Goal: Information Seeking & Learning: Learn about a topic

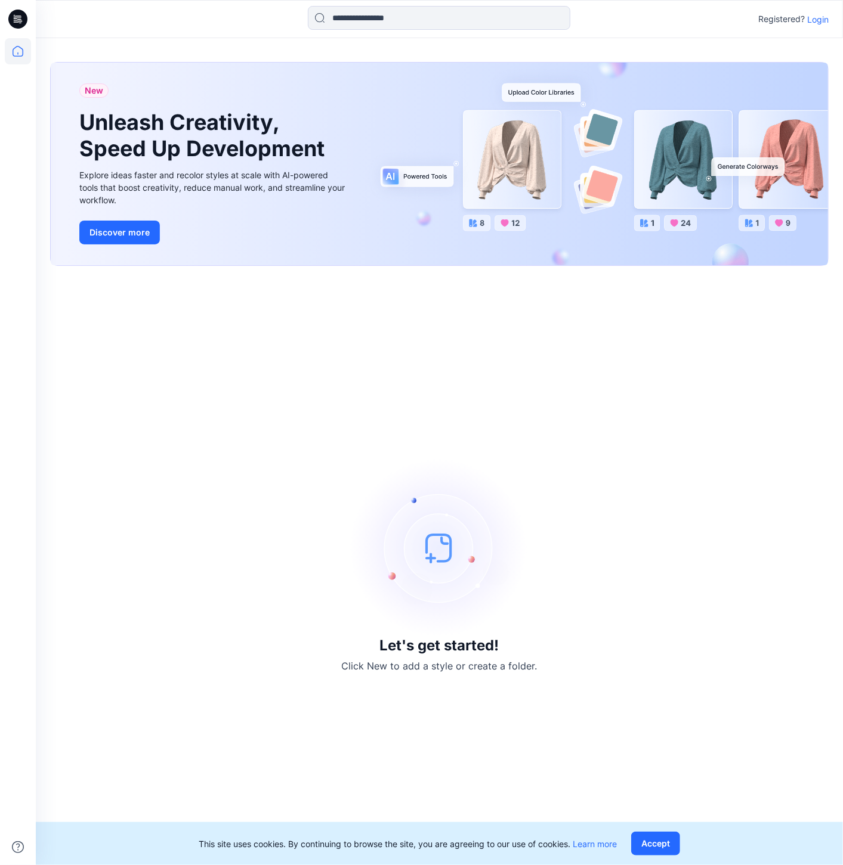
click at [826, 21] on p "Login" at bounding box center [817, 19] width 21 height 13
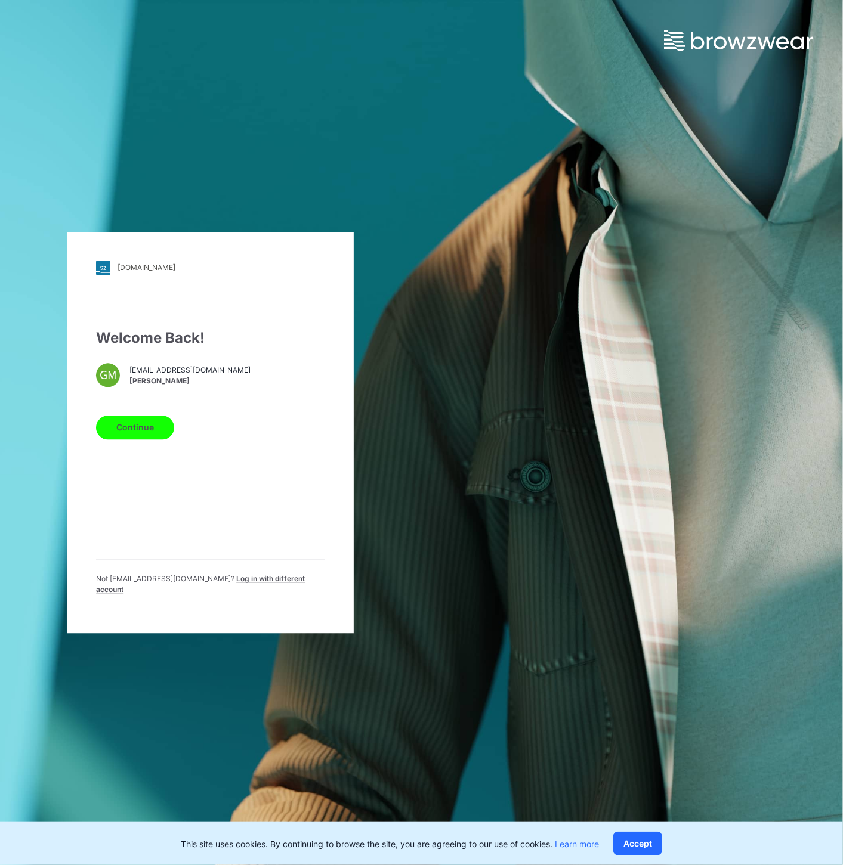
click at [143, 437] on button "Continue" at bounding box center [135, 428] width 78 height 24
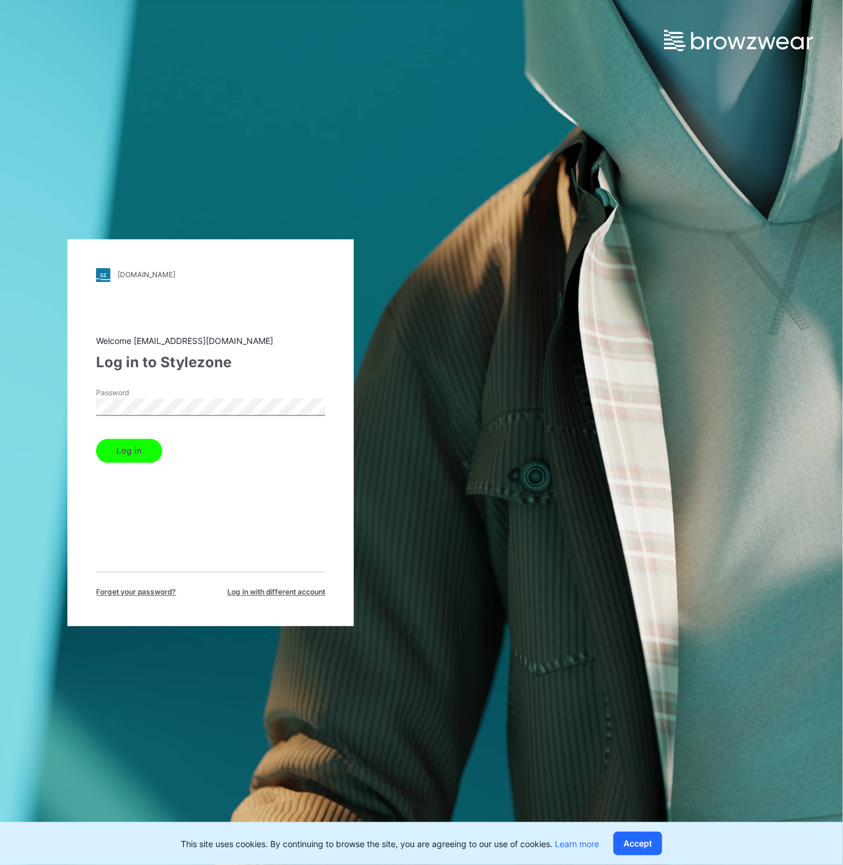
click at [131, 444] on button "Log in" at bounding box center [129, 451] width 66 height 24
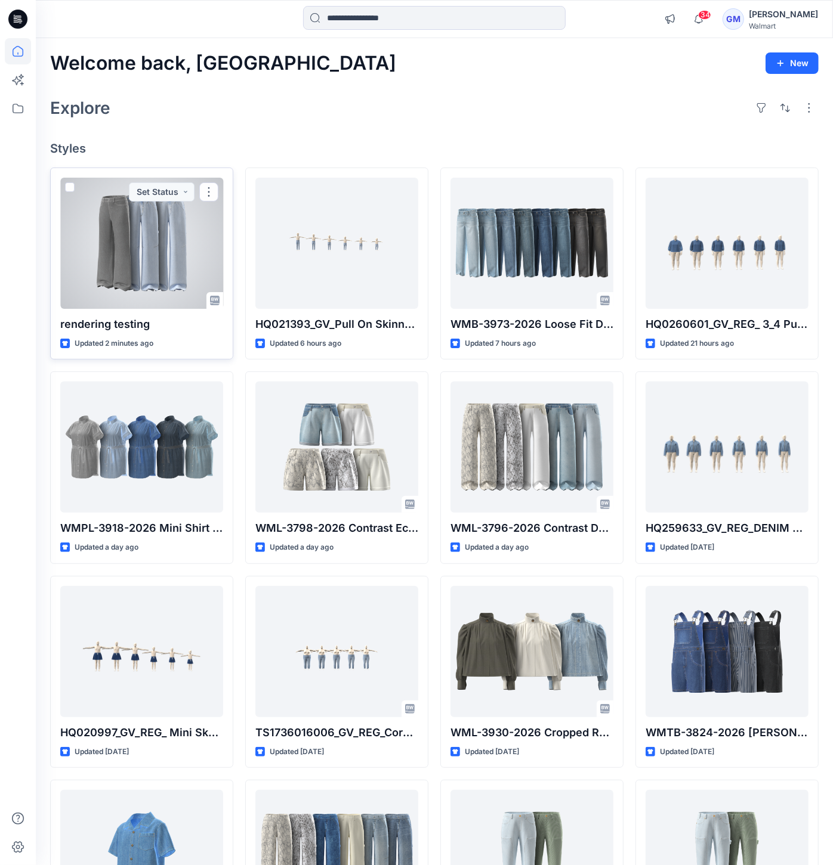
click at [145, 267] on div at bounding box center [141, 243] width 163 height 131
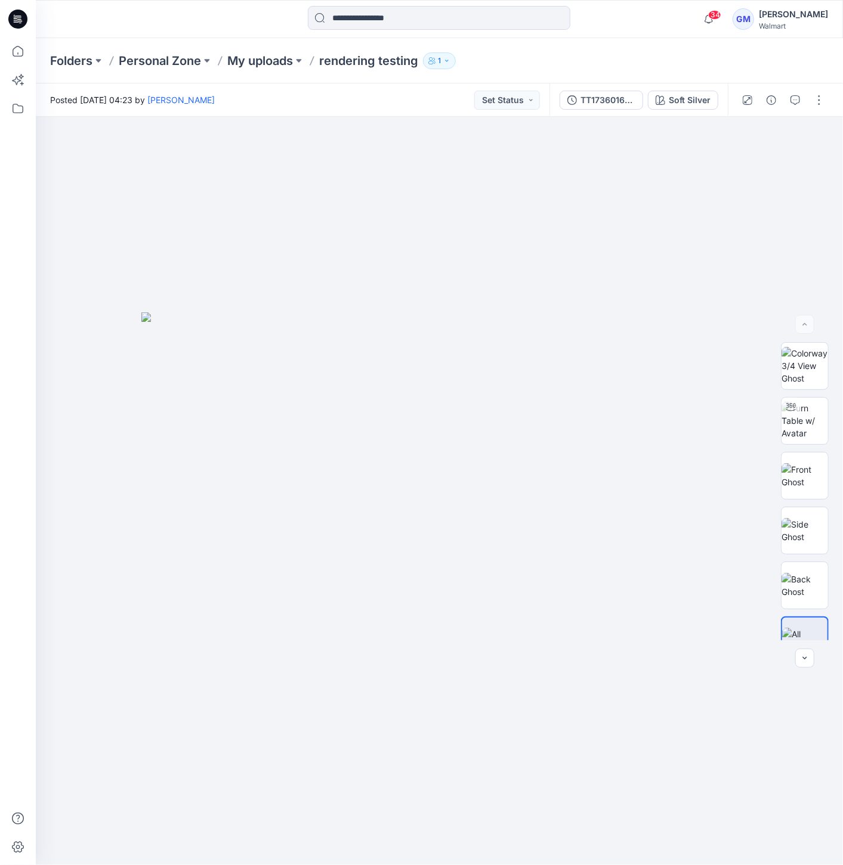
click at [691, 110] on div "TT1736016271_WML-3753-2026 HR 5 Pocket Wide Leg - Inseam 30-Styling-2.bw Soft S…" at bounding box center [638, 100] width 178 height 33
click at [695, 95] on div "Soft Silver" at bounding box center [690, 100] width 42 height 13
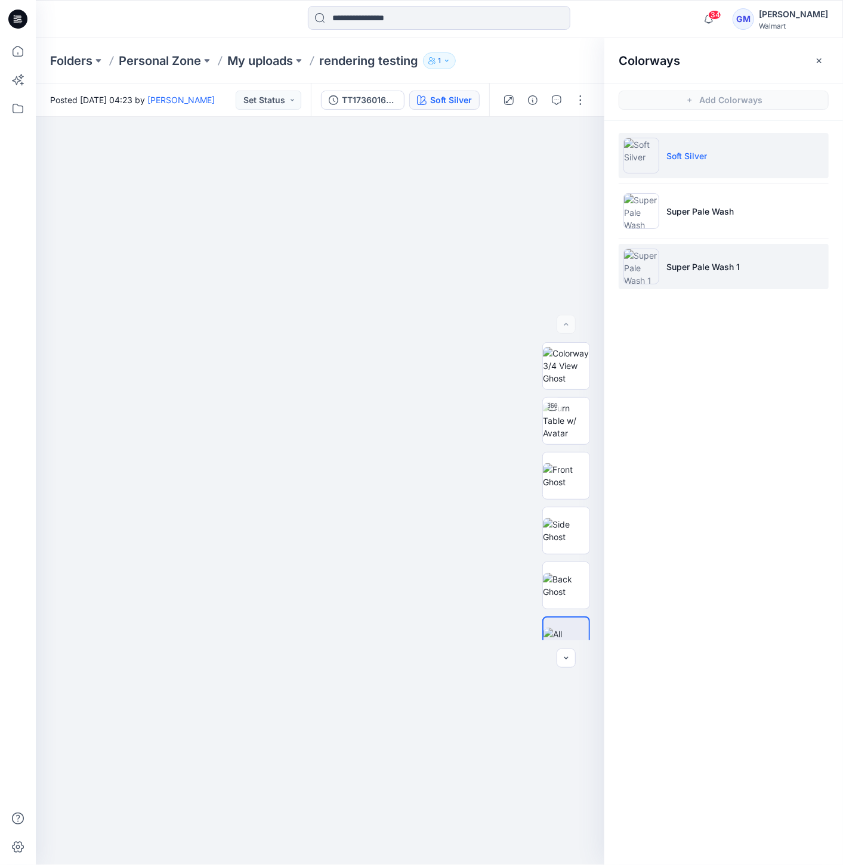
drag, startPoint x: 639, startPoint y: 246, endPoint x: 647, endPoint y: 270, distance: 24.7
click at [639, 247] on li "Super Pale Wash 1" at bounding box center [724, 266] width 210 height 45
click at [644, 275] on img at bounding box center [641, 267] width 36 height 36
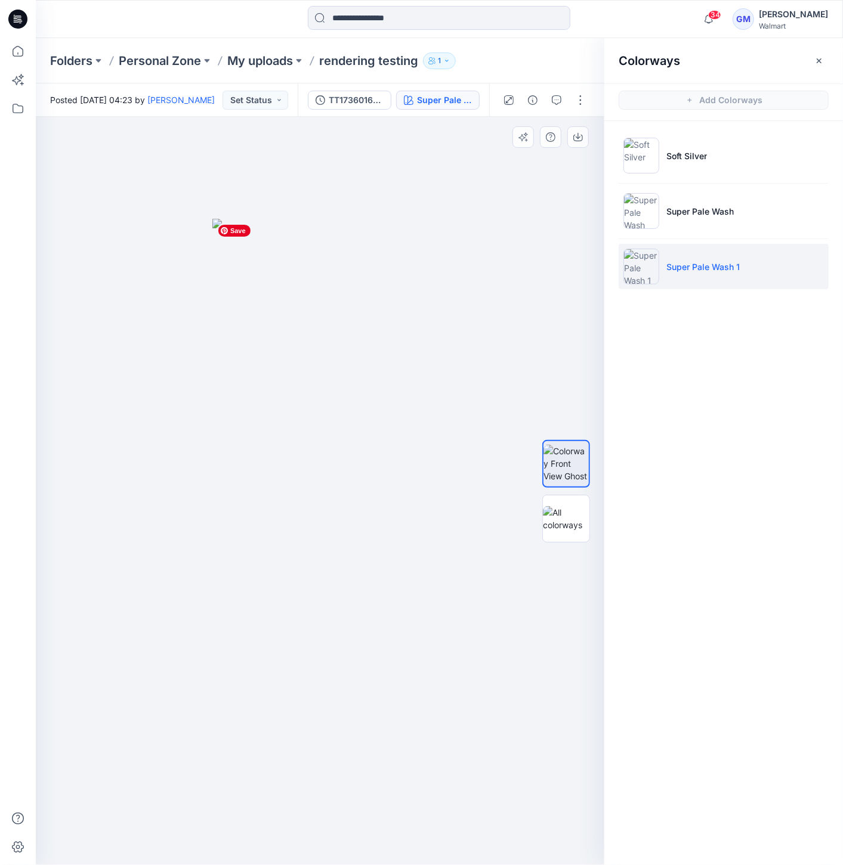
click at [295, 234] on img at bounding box center [320, 542] width 216 height 647
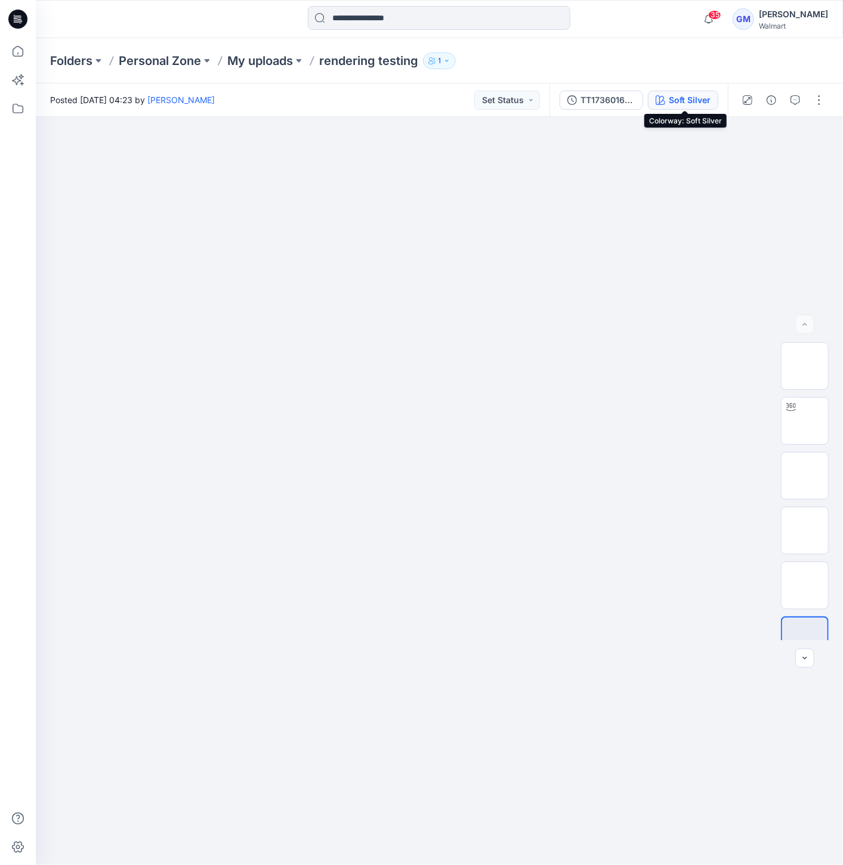
click at [674, 101] on div "Soft Silver" at bounding box center [690, 100] width 42 height 13
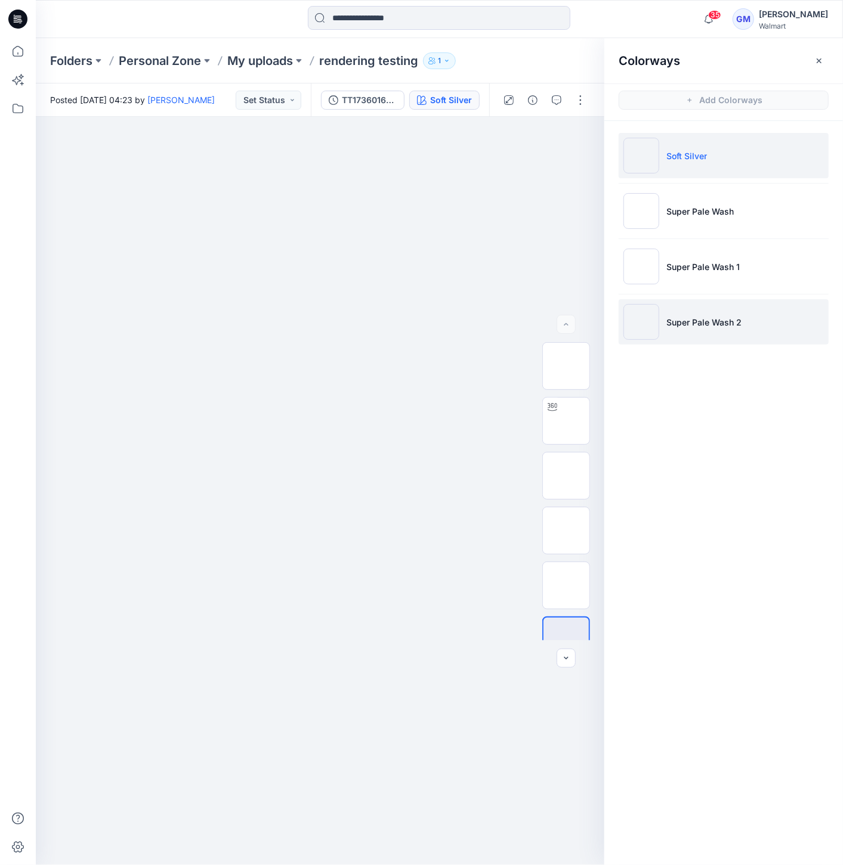
click at [636, 321] on img at bounding box center [641, 322] width 36 height 36
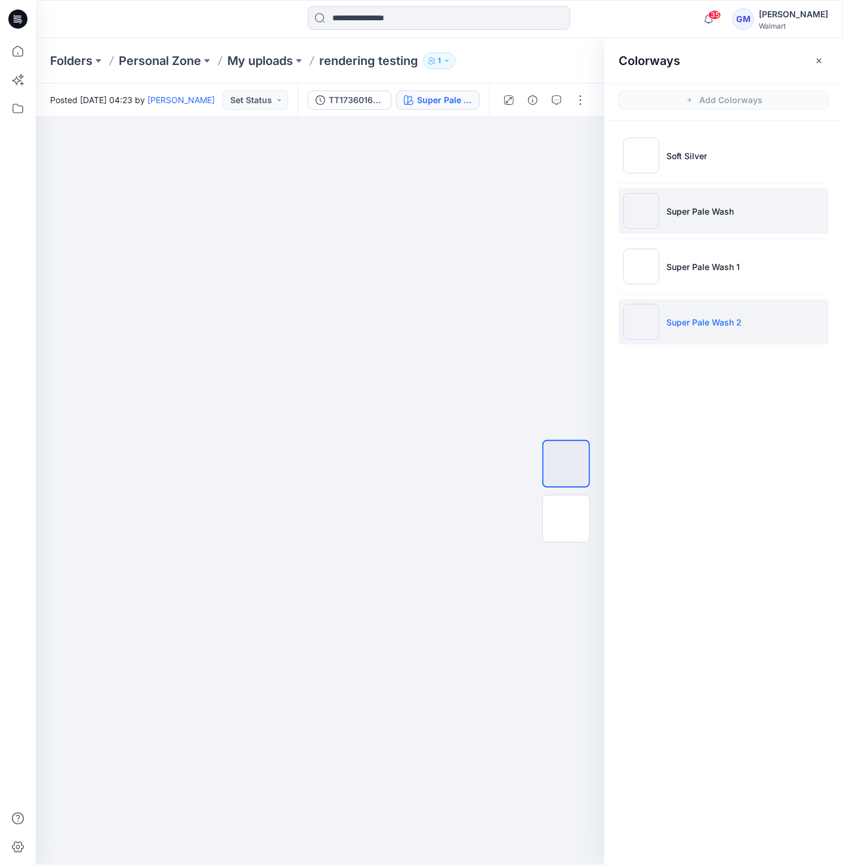
click at [640, 217] on img at bounding box center [641, 211] width 36 height 36
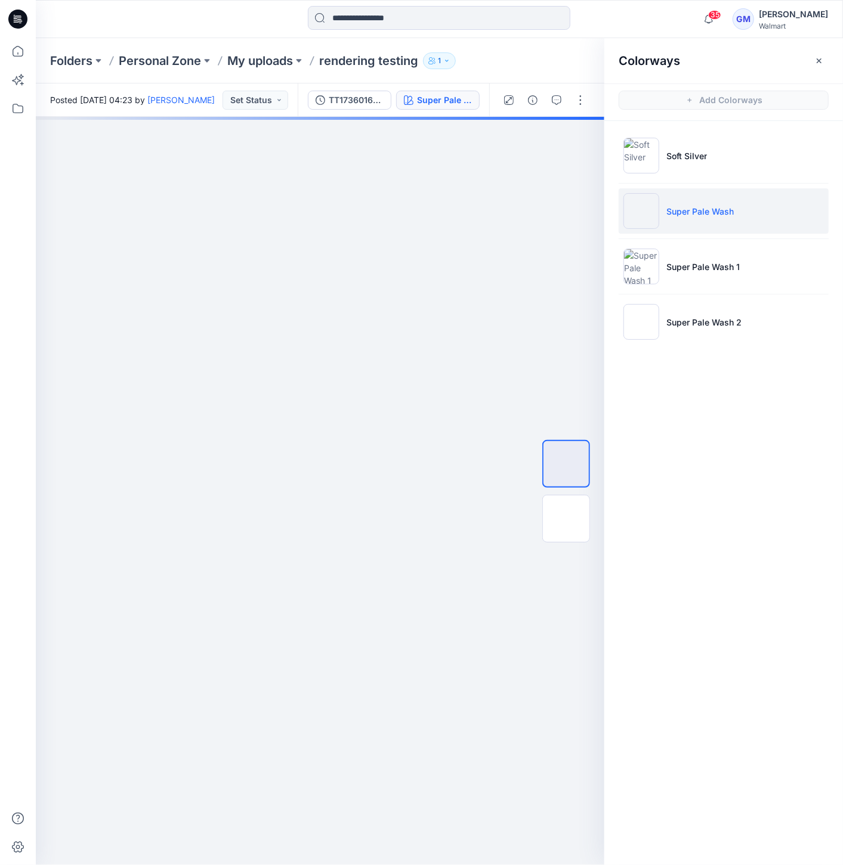
click at [637, 225] on img at bounding box center [641, 211] width 36 height 36
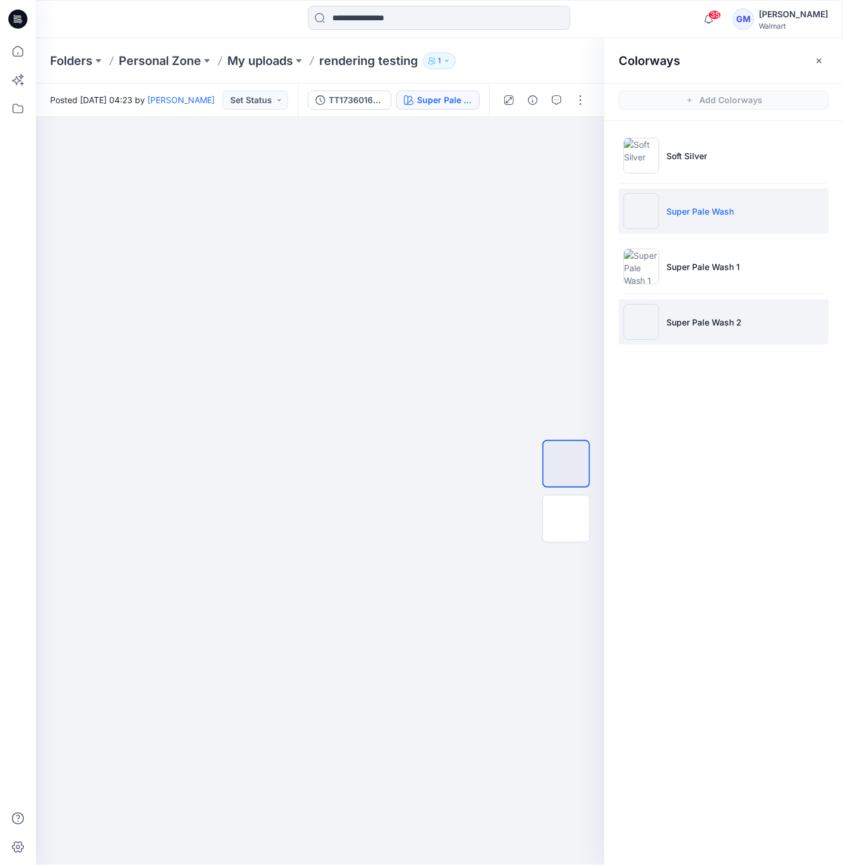
click at [666, 311] on li "Super Pale Wash 2" at bounding box center [724, 321] width 210 height 45
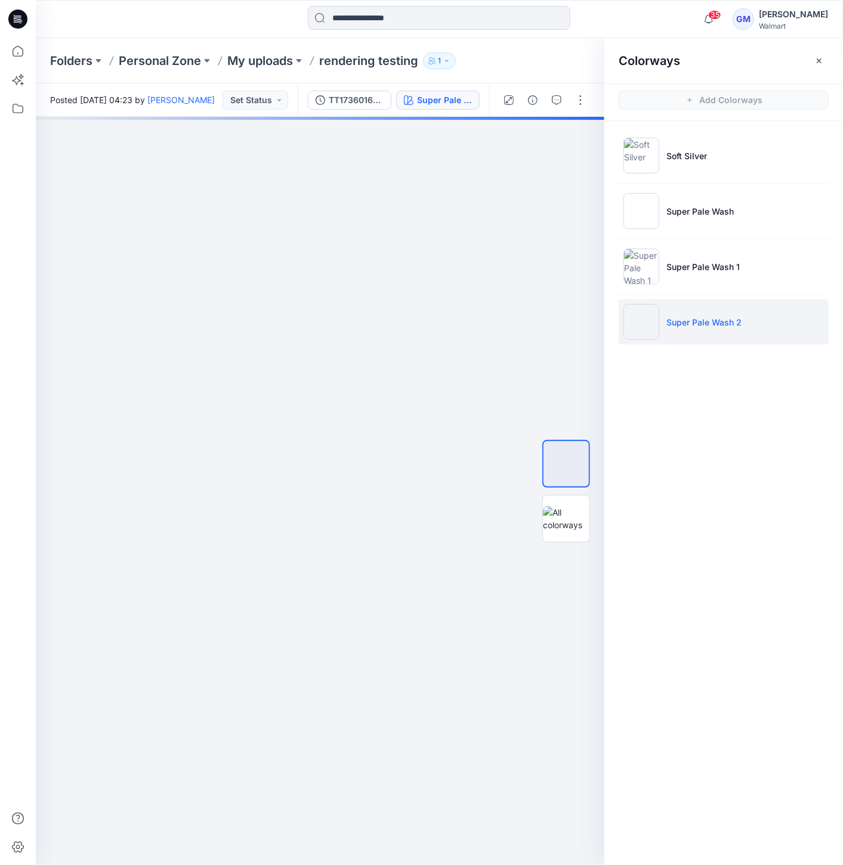
click at [650, 319] on img at bounding box center [641, 322] width 36 height 36
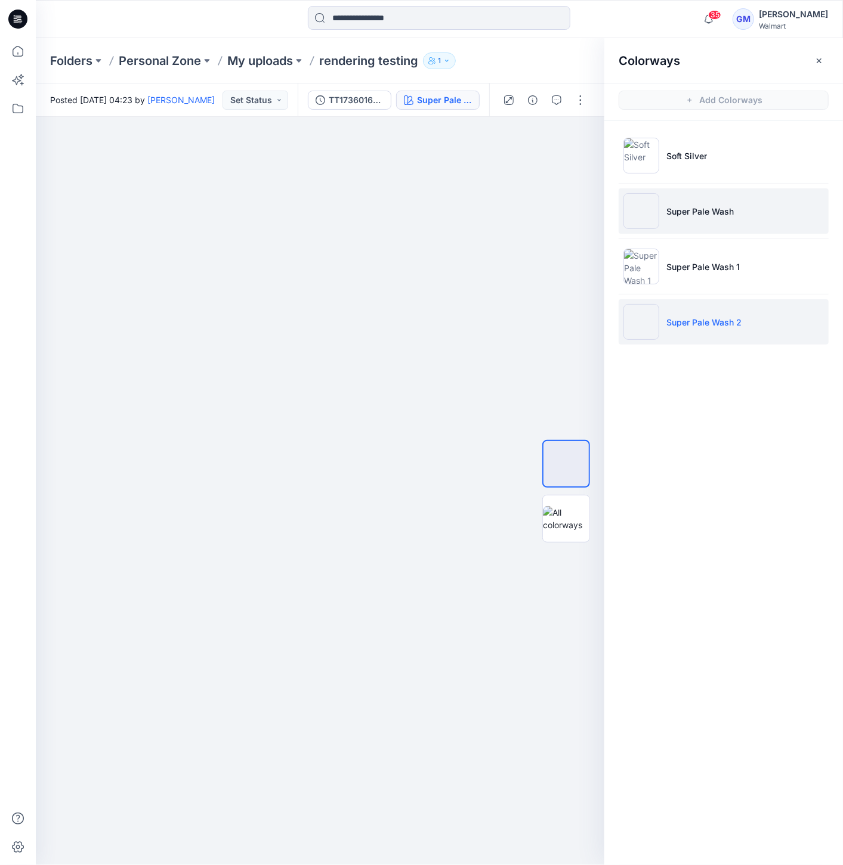
click at [636, 218] on img at bounding box center [641, 211] width 36 height 36
click at [638, 330] on img at bounding box center [641, 322] width 36 height 36
click at [652, 224] on img at bounding box center [641, 211] width 36 height 36
click at [647, 306] on img at bounding box center [641, 322] width 36 height 36
click at [649, 222] on img at bounding box center [641, 211] width 36 height 36
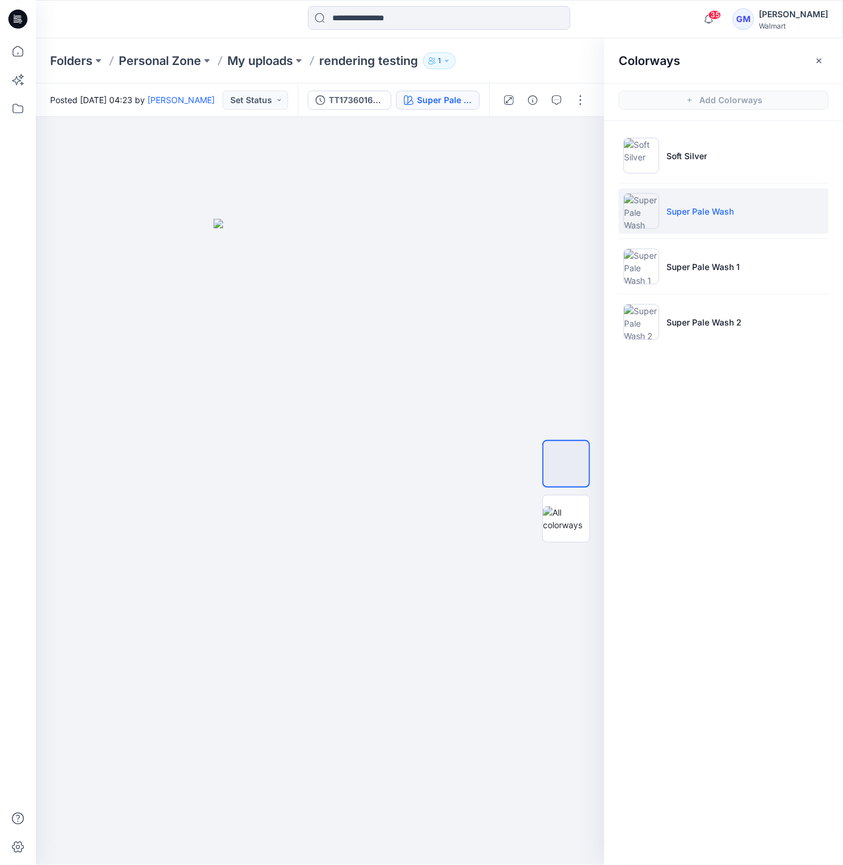
click at [641, 222] on img at bounding box center [641, 211] width 36 height 36
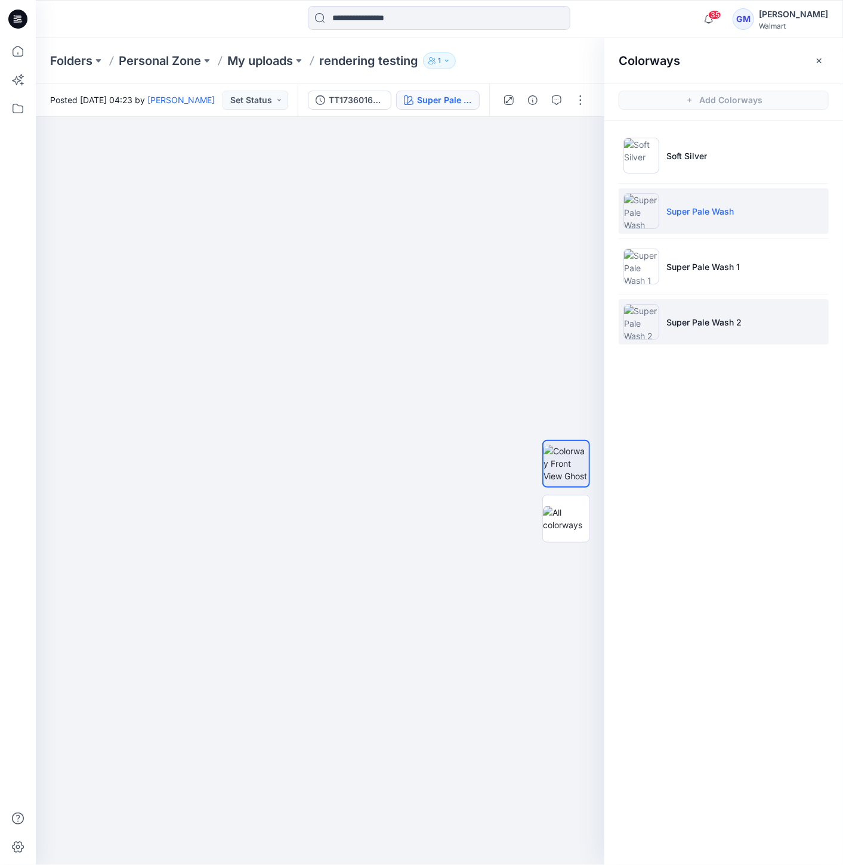
click at [650, 326] on img at bounding box center [641, 322] width 36 height 36
click at [641, 308] on img at bounding box center [641, 322] width 36 height 36
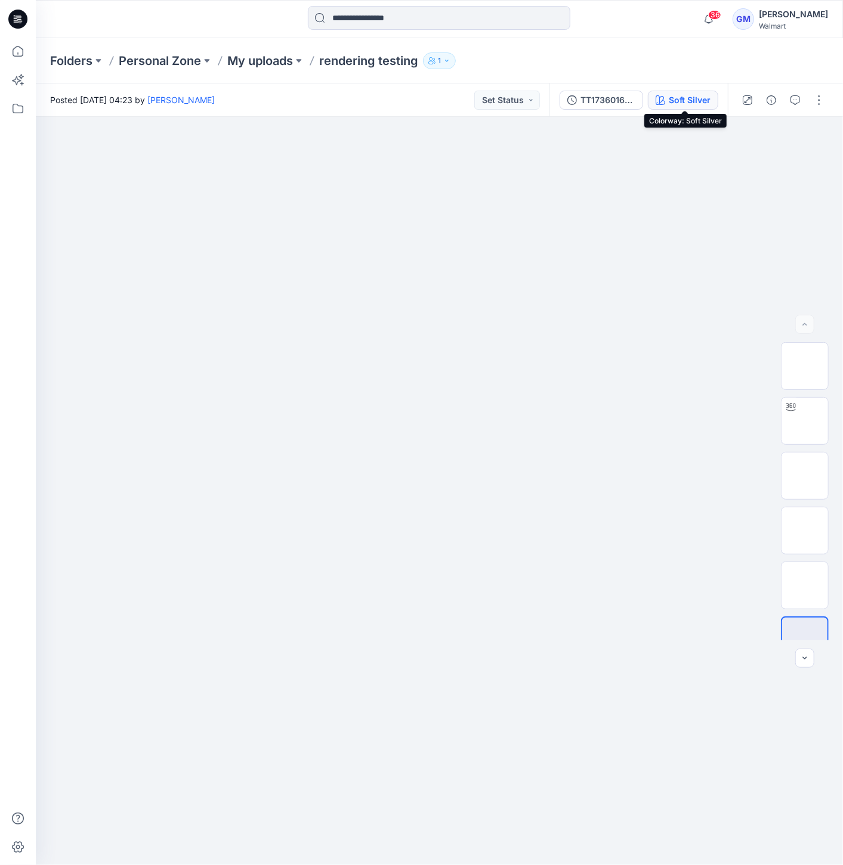
click at [685, 105] on div "Soft Silver" at bounding box center [690, 100] width 42 height 13
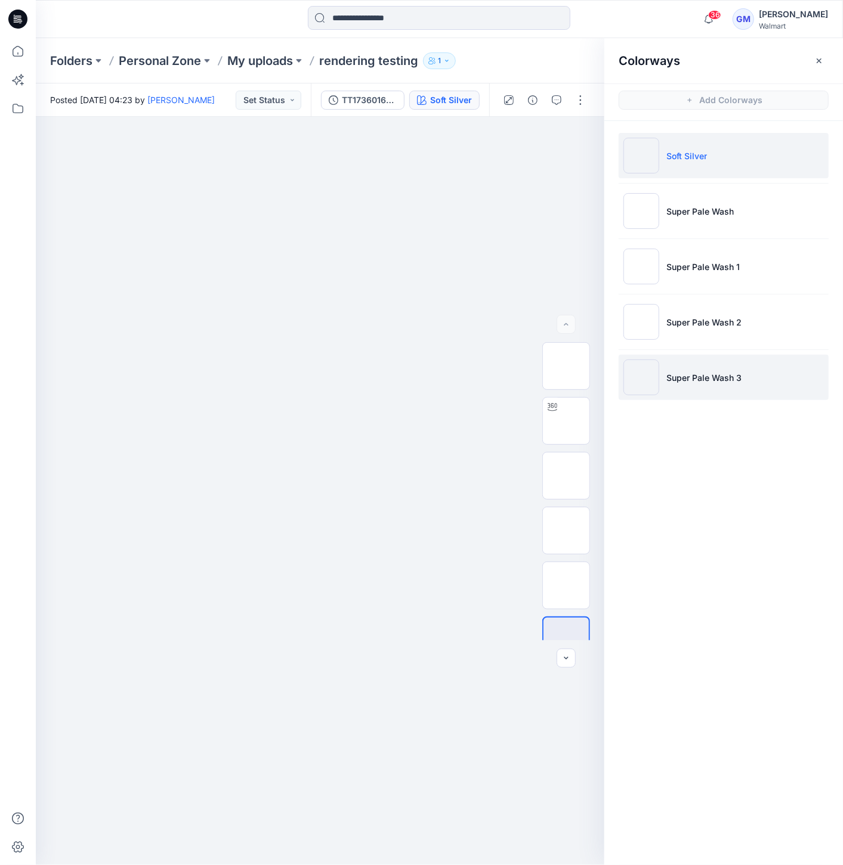
click at [644, 384] on img at bounding box center [641, 378] width 36 height 36
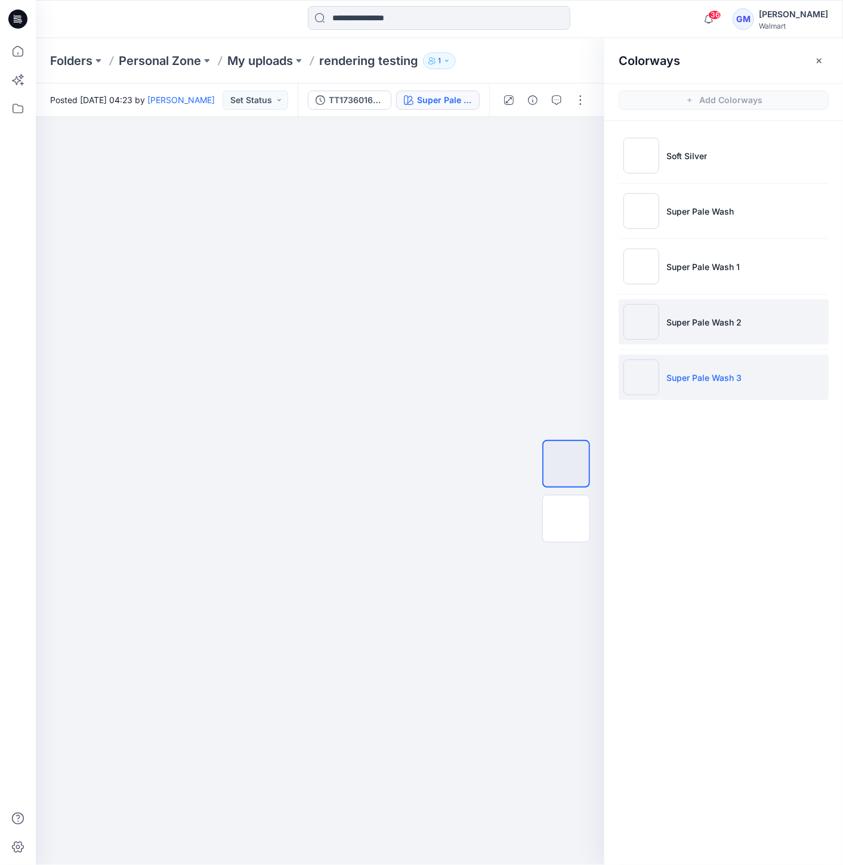
click at [636, 326] on img at bounding box center [641, 322] width 36 height 36
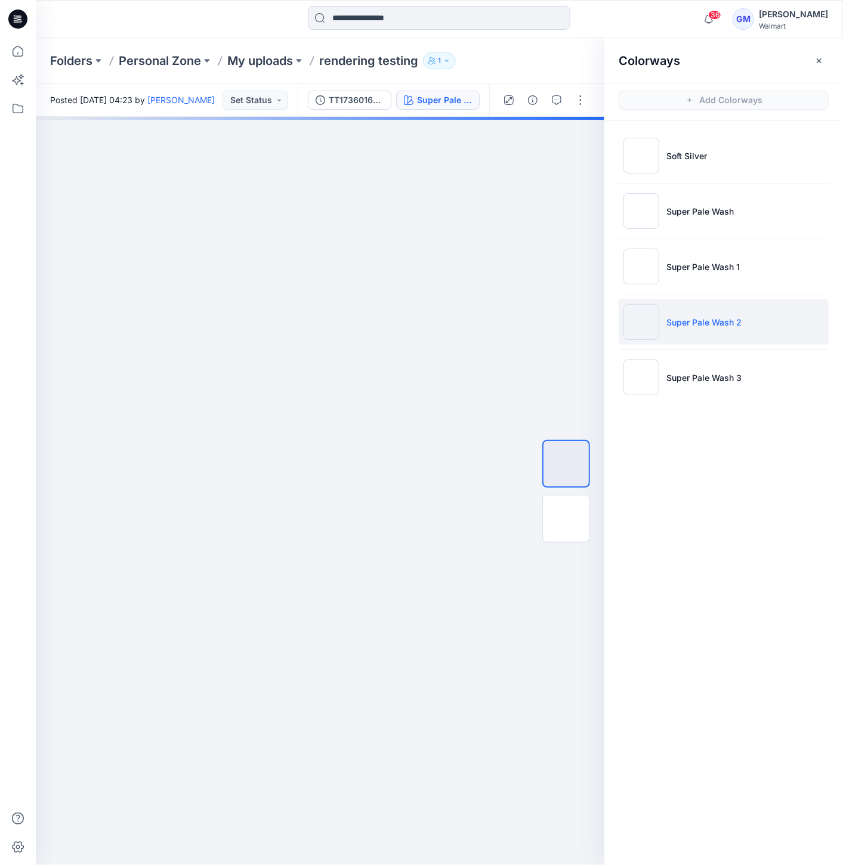
click at [659, 334] on li "Super Pale Wash 2" at bounding box center [724, 321] width 210 height 45
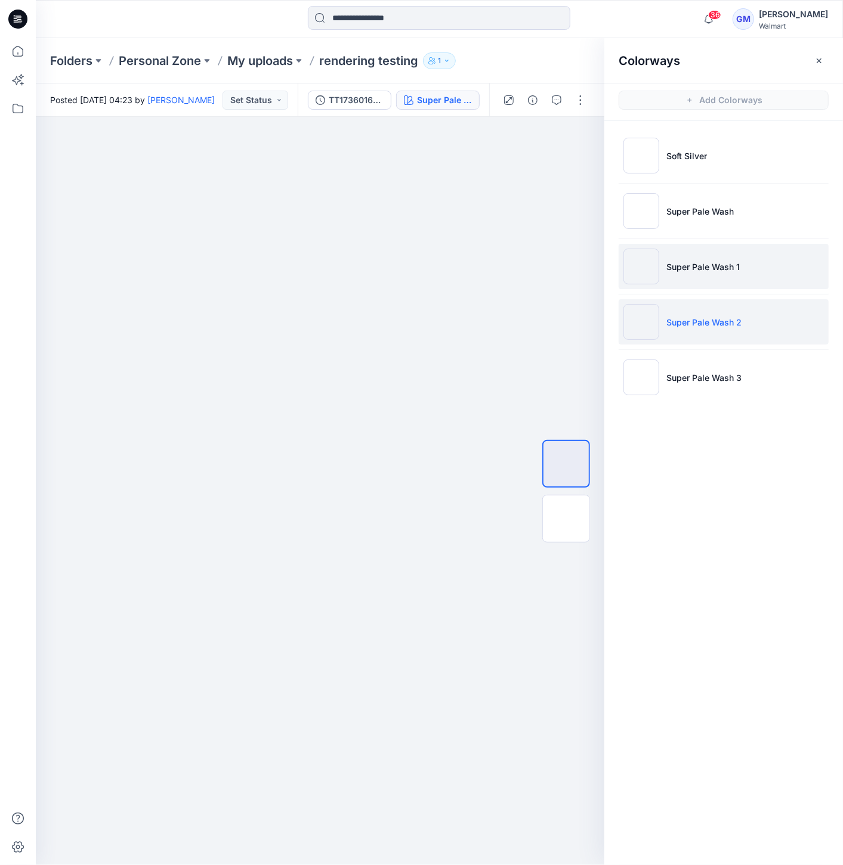
click at [647, 259] on img at bounding box center [641, 267] width 36 height 36
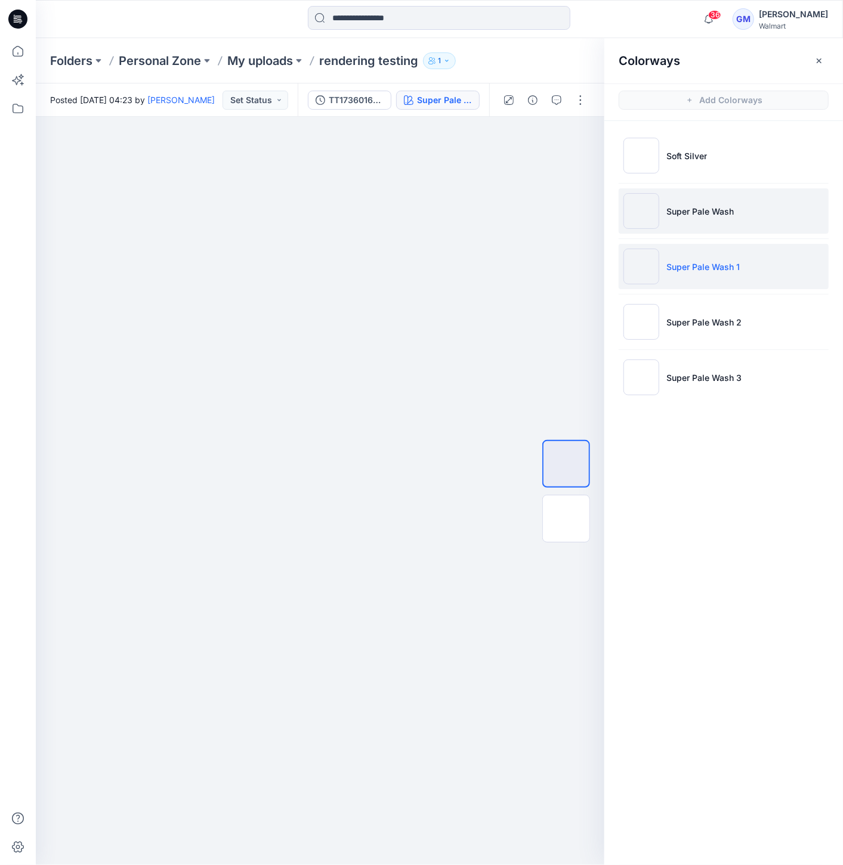
click at [644, 204] on img at bounding box center [641, 211] width 36 height 36
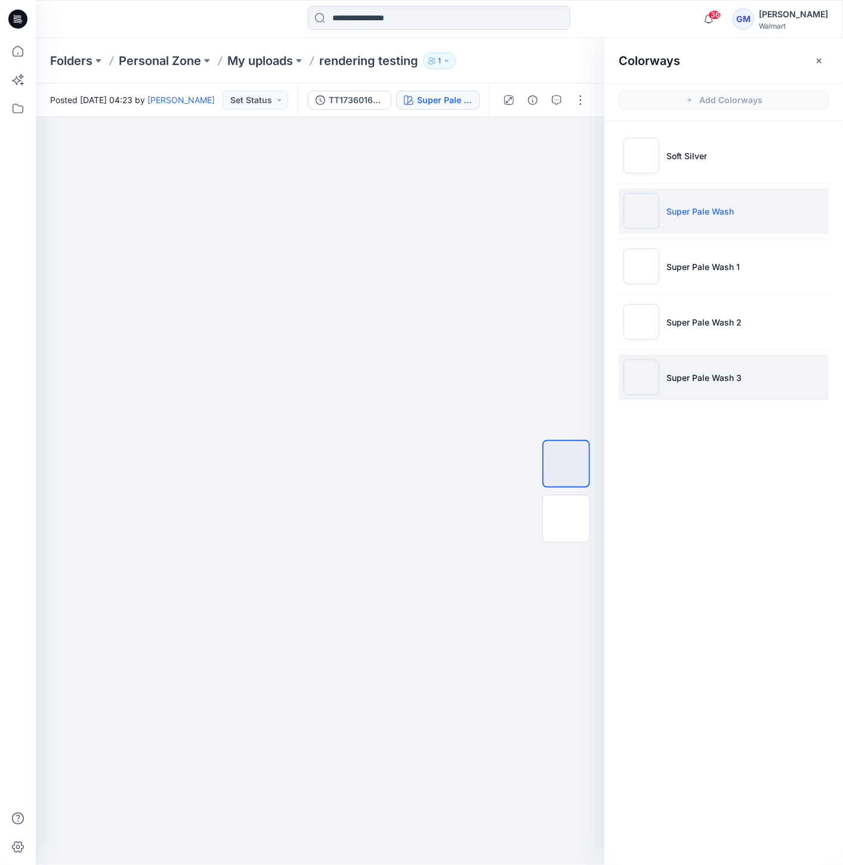
click at [638, 387] on img at bounding box center [641, 378] width 36 height 36
click at [651, 210] on img at bounding box center [641, 211] width 36 height 36
click at [654, 372] on img at bounding box center [641, 378] width 36 height 36
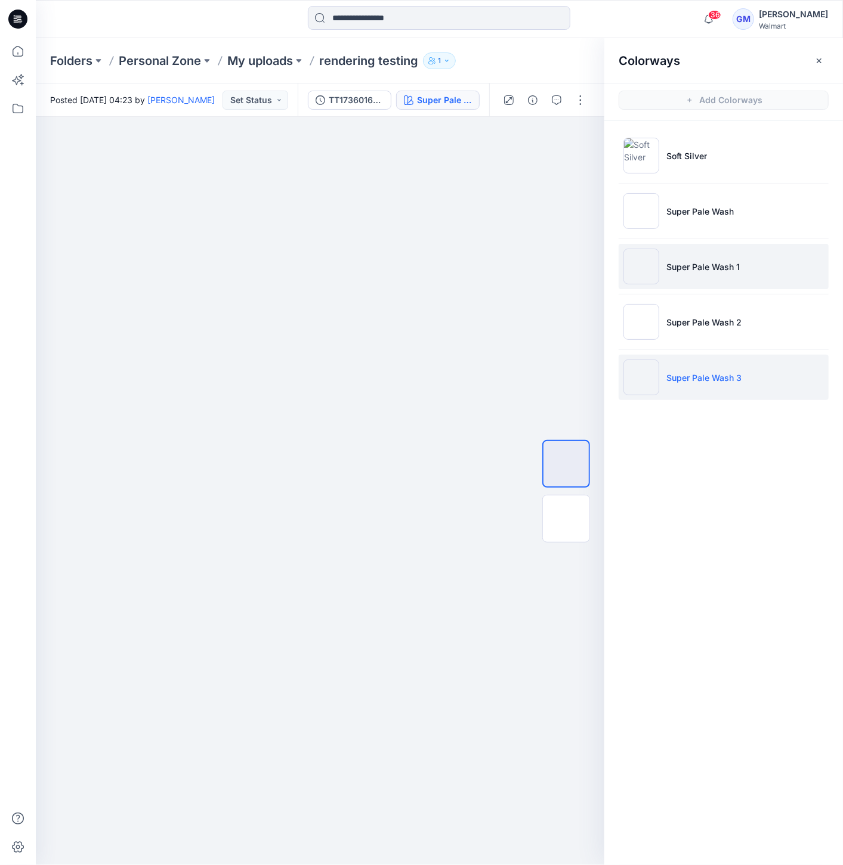
click at [661, 261] on li "Super Pale Wash 1" at bounding box center [724, 266] width 210 height 45
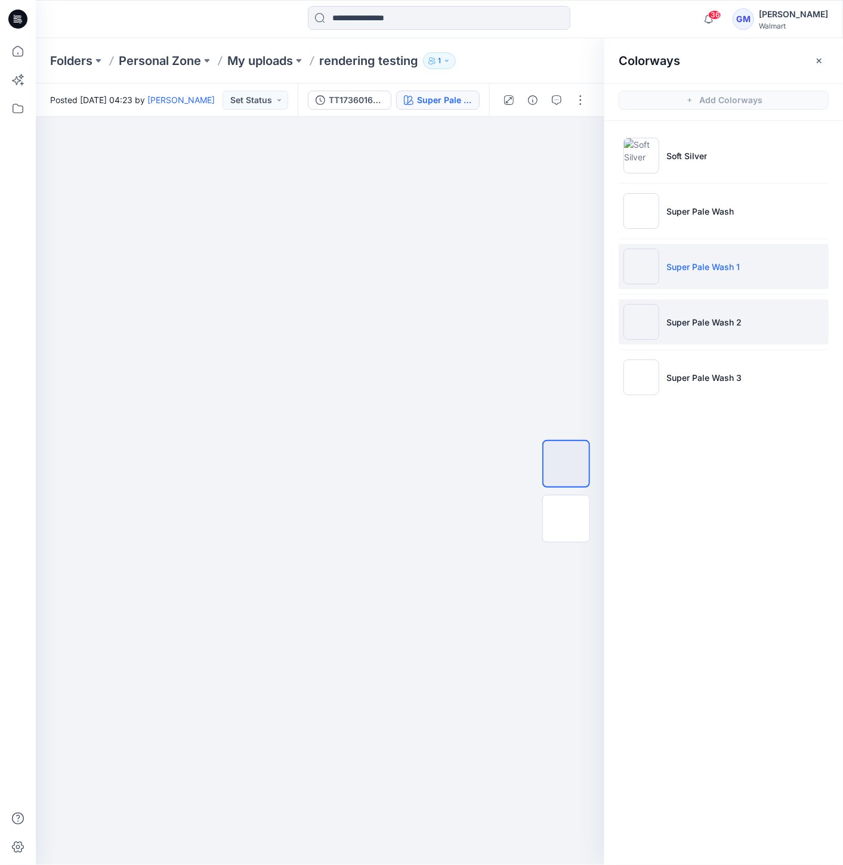
click at [648, 319] on img at bounding box center [641, 322] width 36 height 36
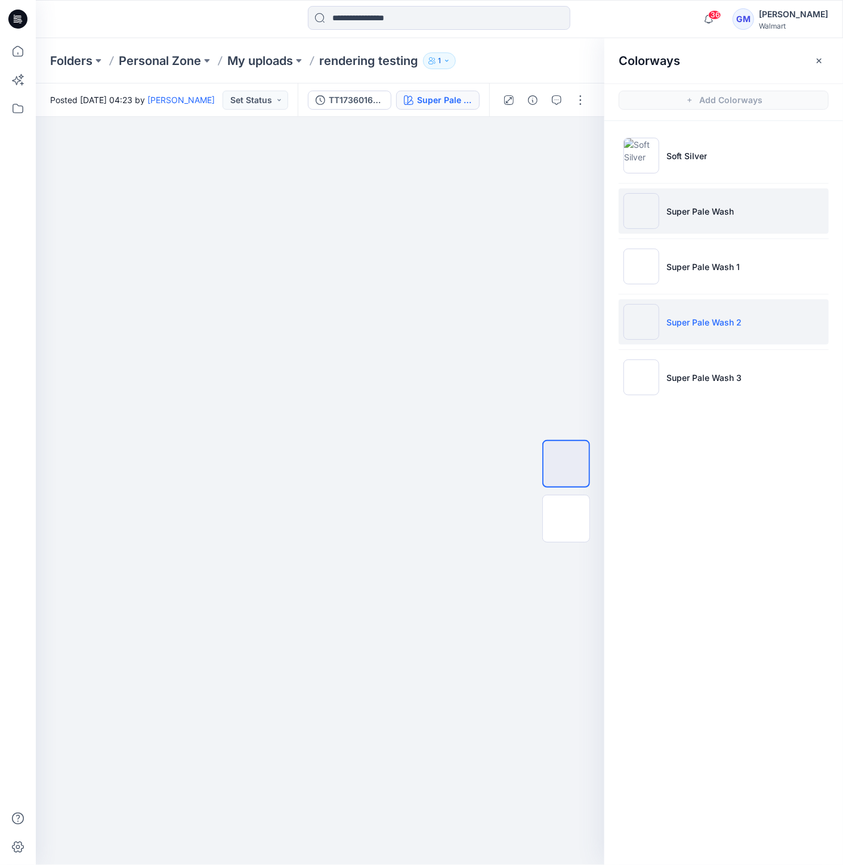
click at [644, 209] on img at bounding box center [641, 211] width 36 height 36
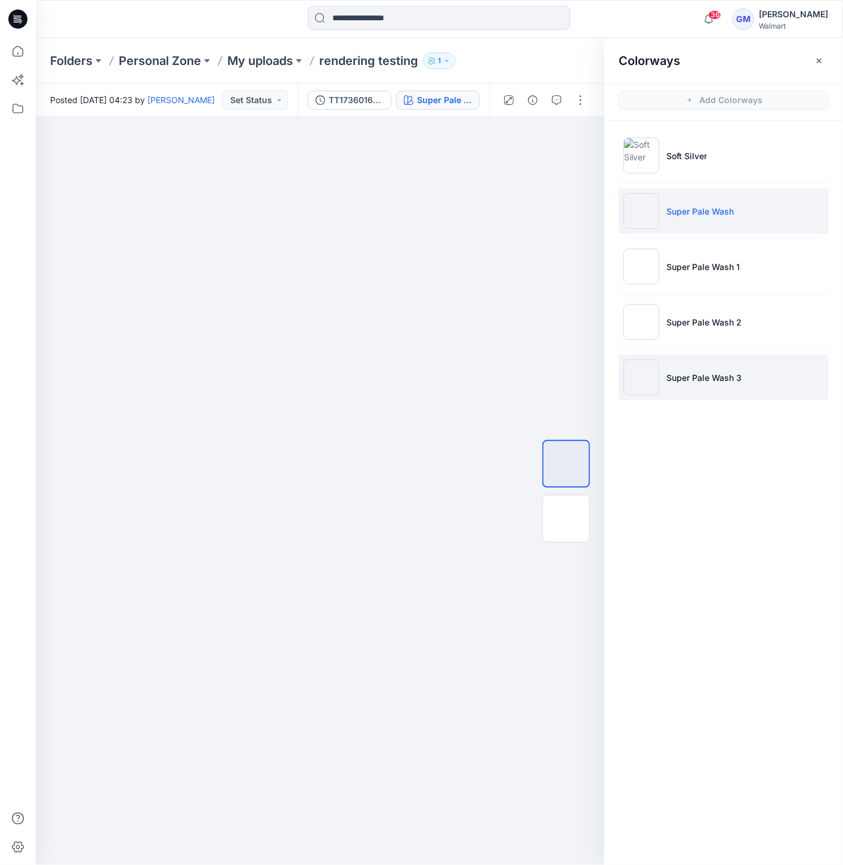
click at [642, 383] on img at bounding box center [641, 378] width 36 height 36
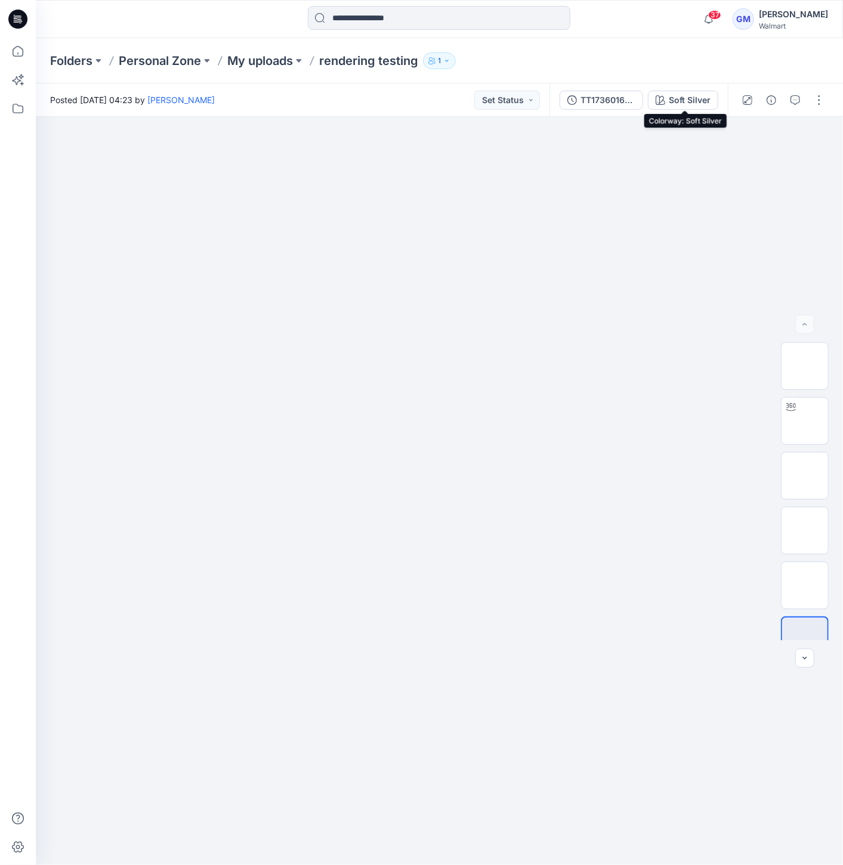
click at [691, 106] on div "Soft Silver" at bounding box center [690, 100] width 42 height 13
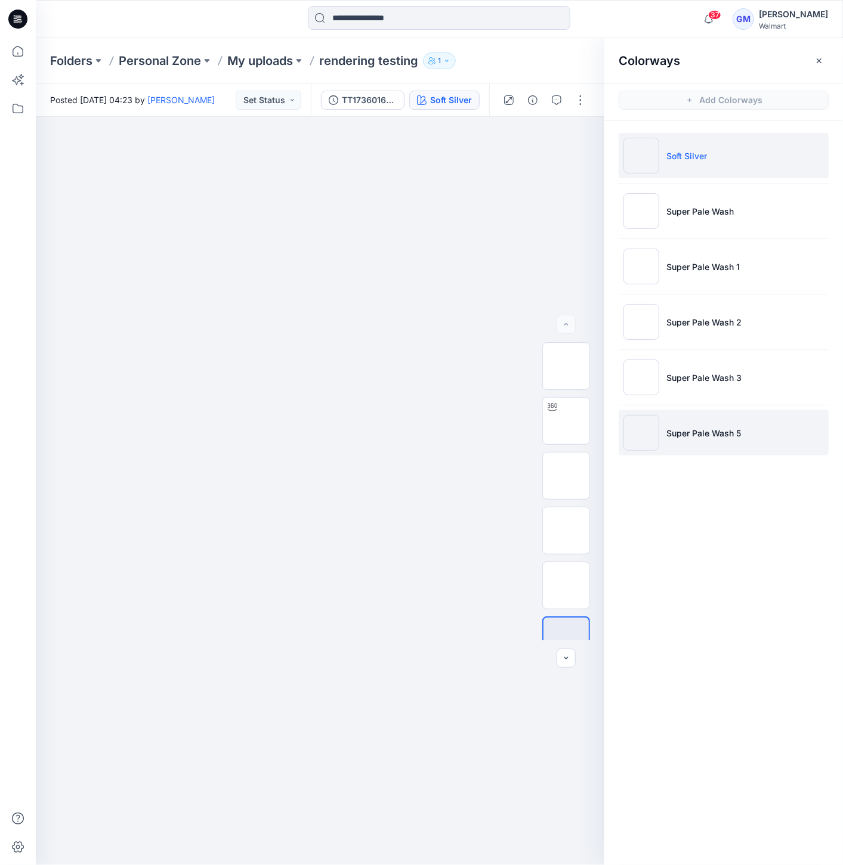
click at [688, 434] on p "Super Pale Wash 5" at bounding box center [703, 433] width 75 height 13
click at [626, 432] on img at bounding box center [641, 433] width 36 height 36
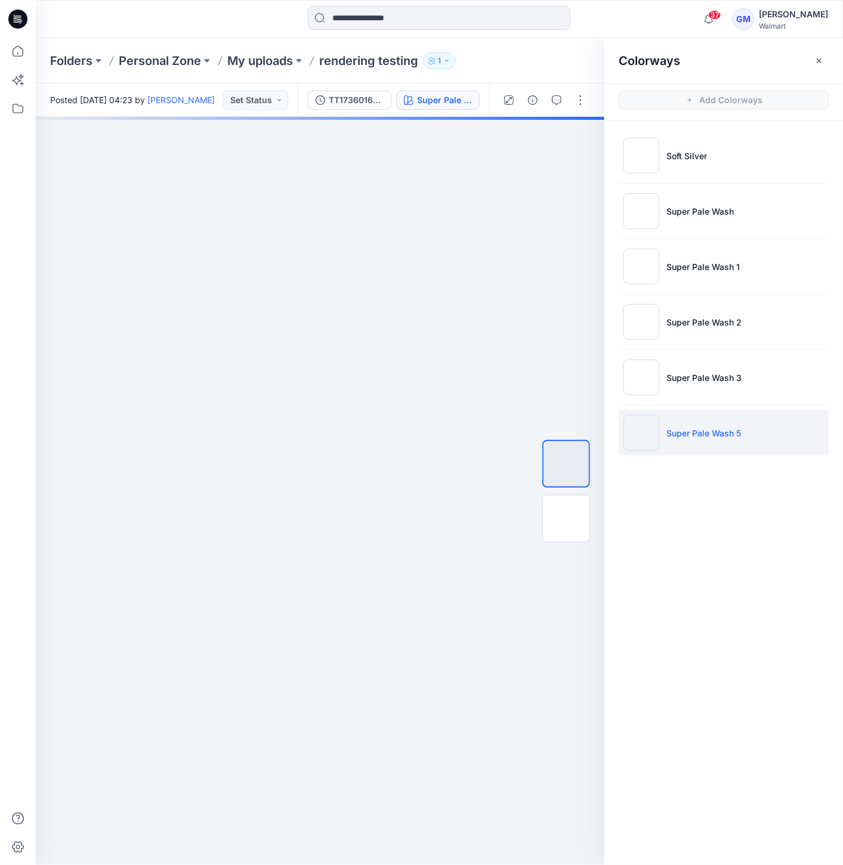
click at [642, 437] on img at bounding box center [641, 433] width 36 height 36
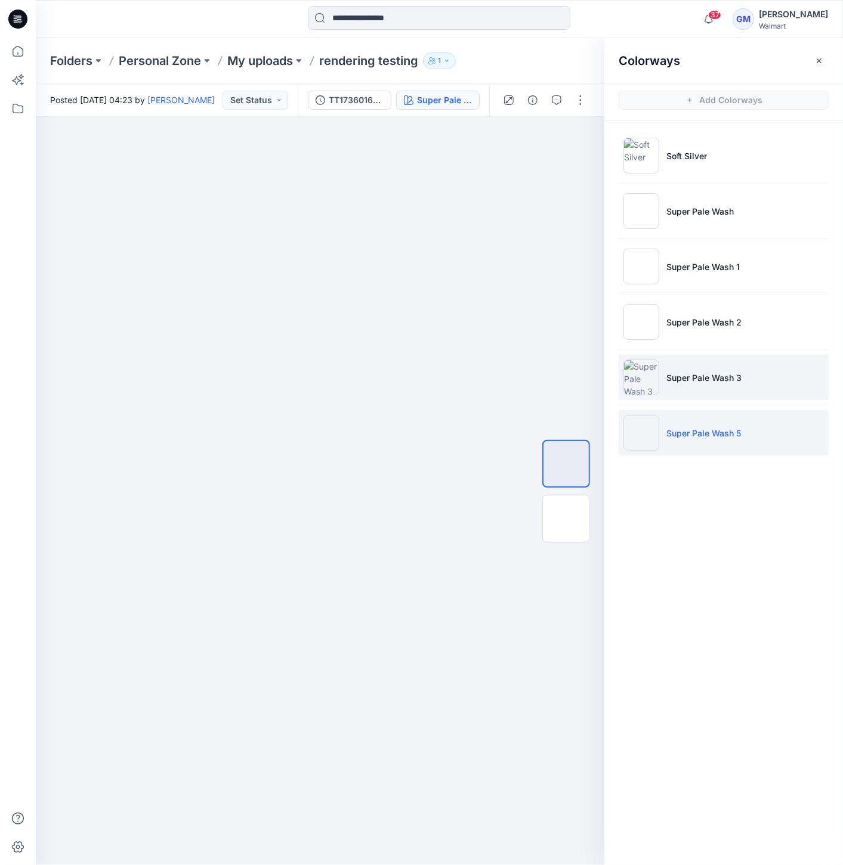
click at [630, 384] on img at bounding box center [641, 378] width 36 height 36
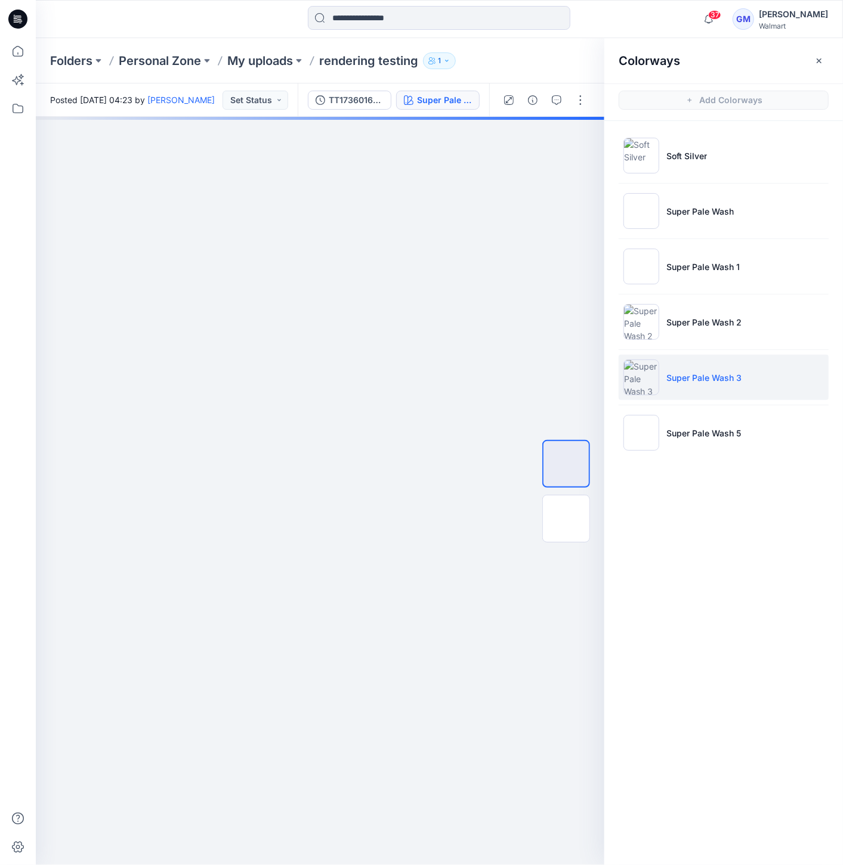
click at [645, 377] on img at bounding box center [641, 378] width 36 height 36
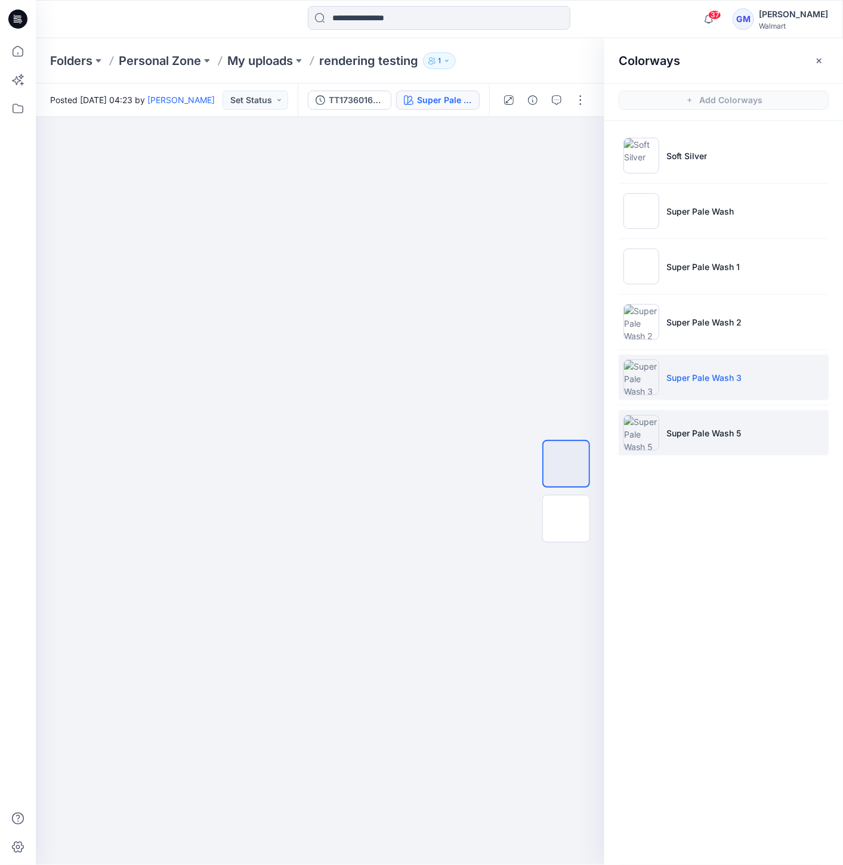
click at [631, 439] on img at bounding box center [641, 433] width 36 height 36
click at [629, 464] on ul "Soft Silver Super Pale Wash Super Pale Wash 1 Super Pale Wash 2 Super Pale Wash…" at bounding box center [723, 294] width 239 height 347
